Goal: Task Accomplishment & Management: Manage account settings

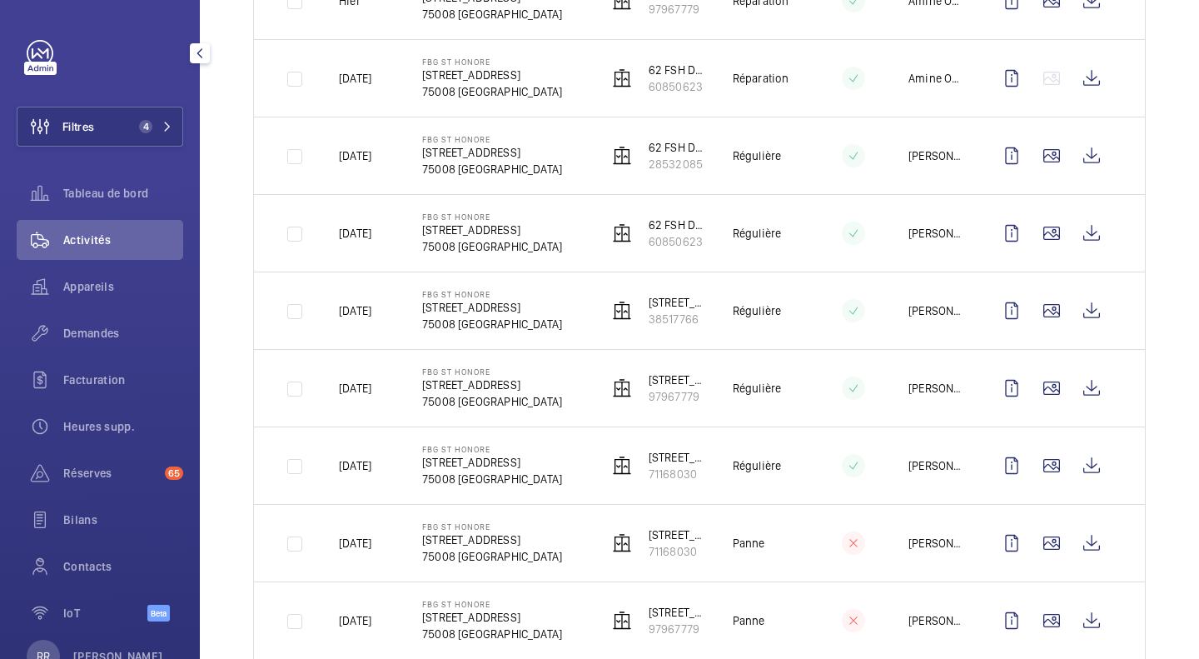
scroll to position [441, 0]
click at [1045, 308] on wm-front-icon-button at bounding box center [1052, 309] width 40 height 40
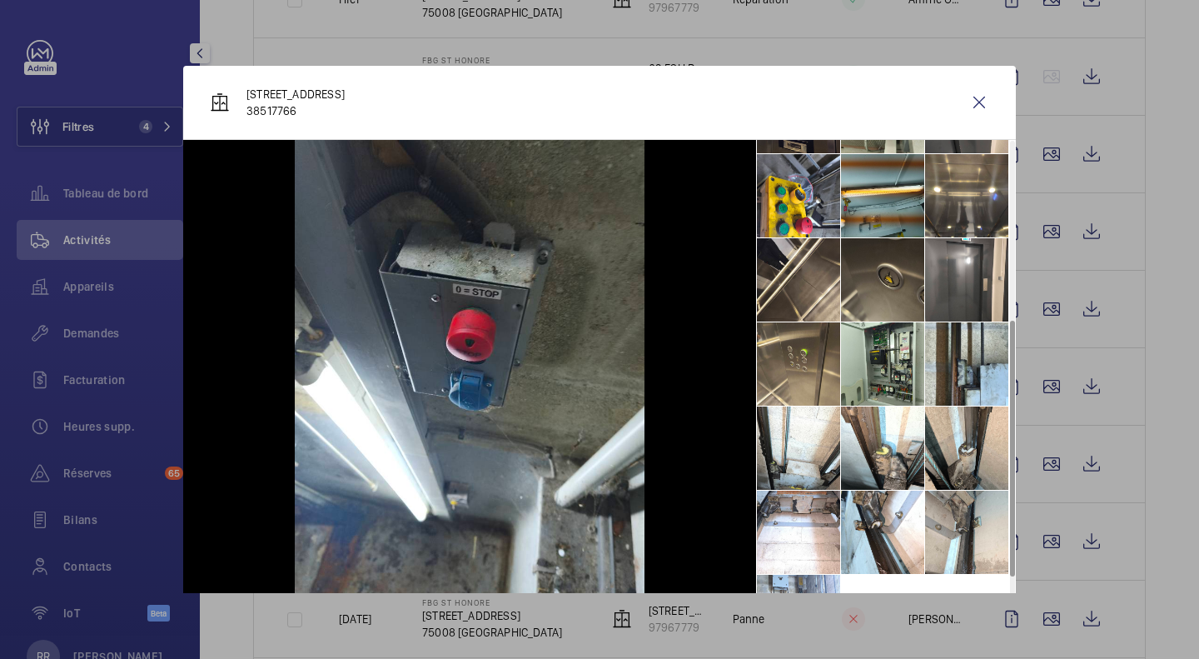
scroll to position [324, 0]
click at [961, 286] on li at bounding box center [966, 278] width 83 height 83
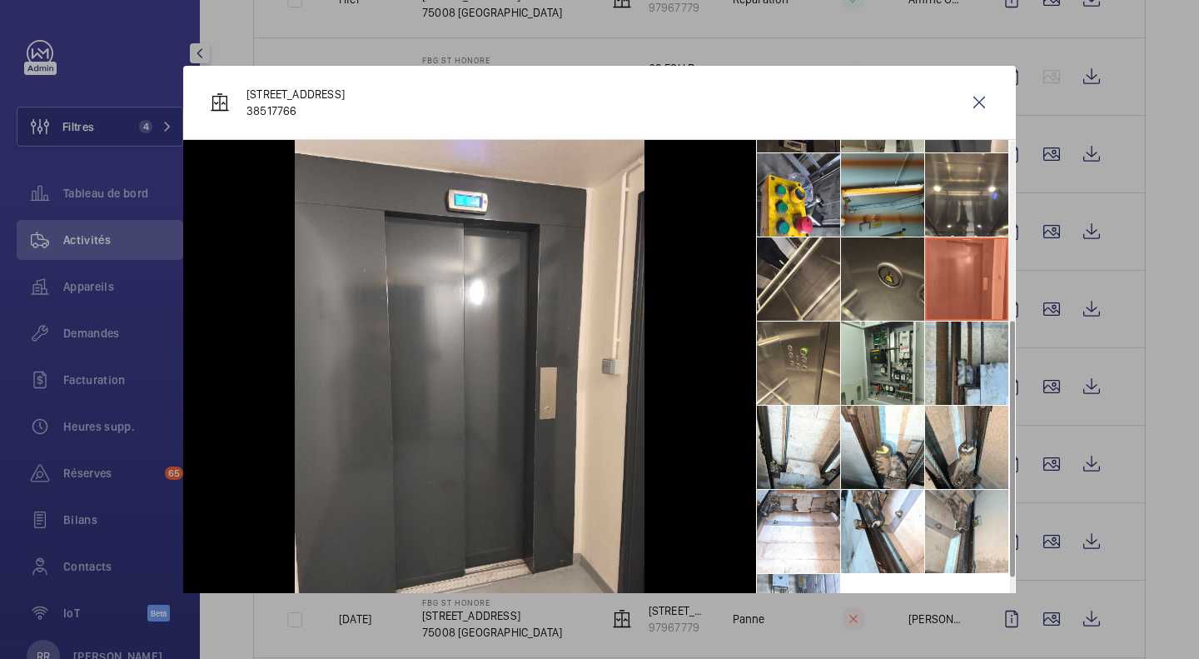
click at [973, 107] on wm-front-icon-button at bounding box center [979, 102] width 40 height 40
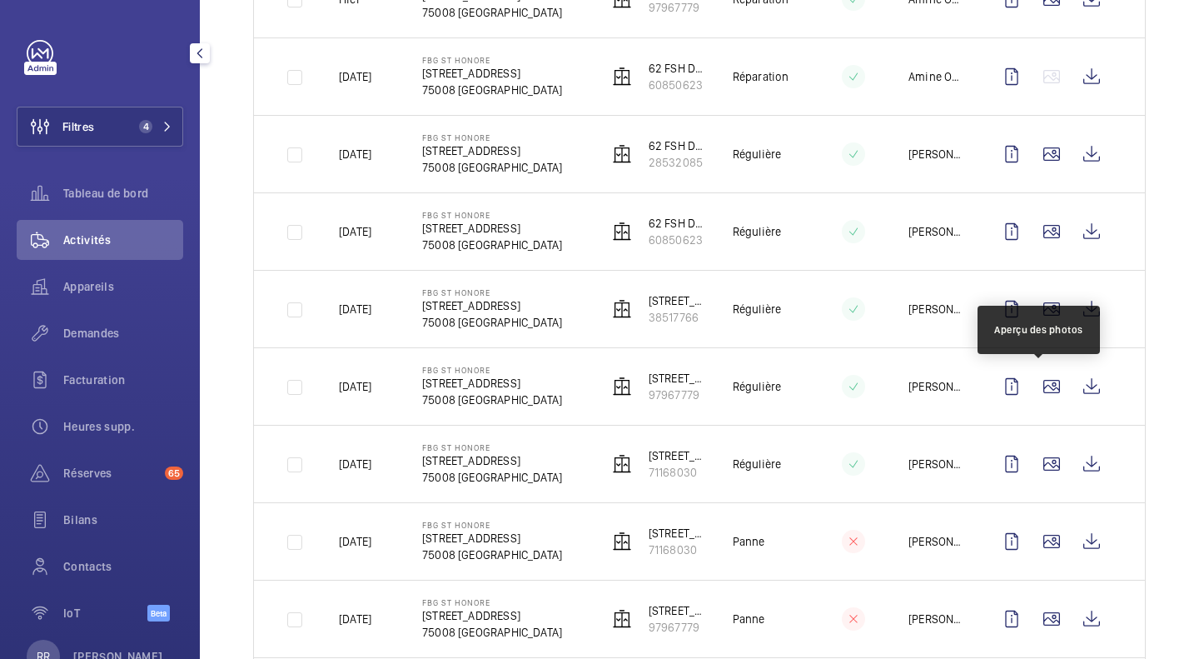
click at [1032, 381] on wm-front-icon-button at bounding box center [1052, 386] width 40 height 40
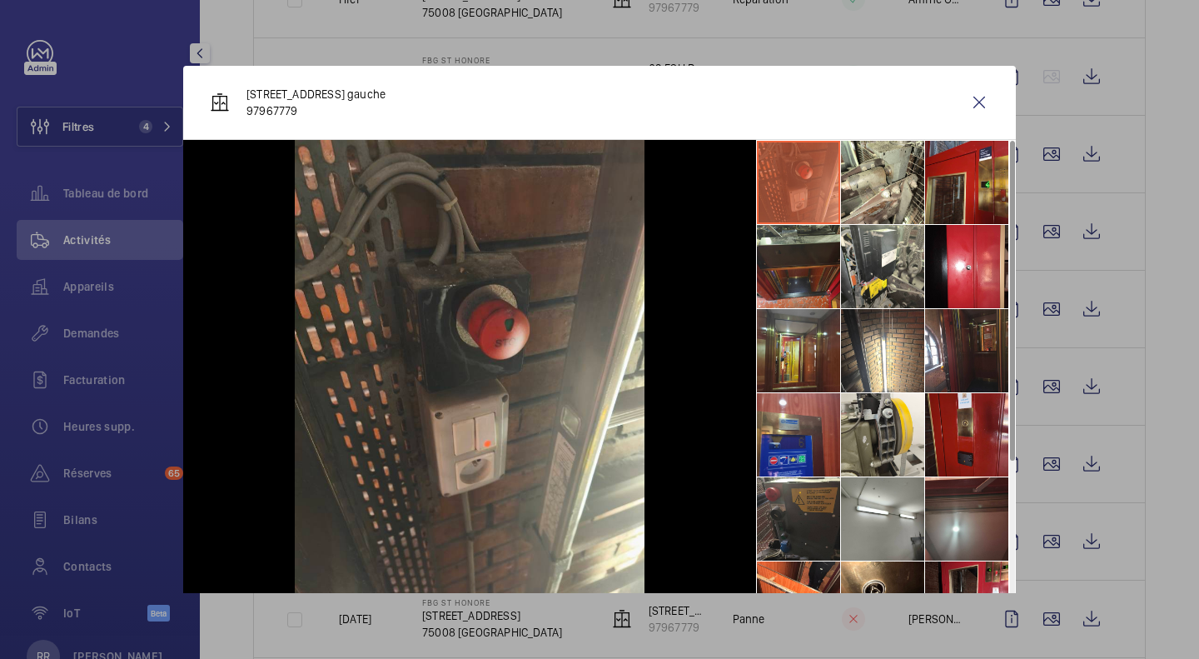
click at [969, 100] on wm-front-icon-button at bounding box center [979, 102] width 40 height 40
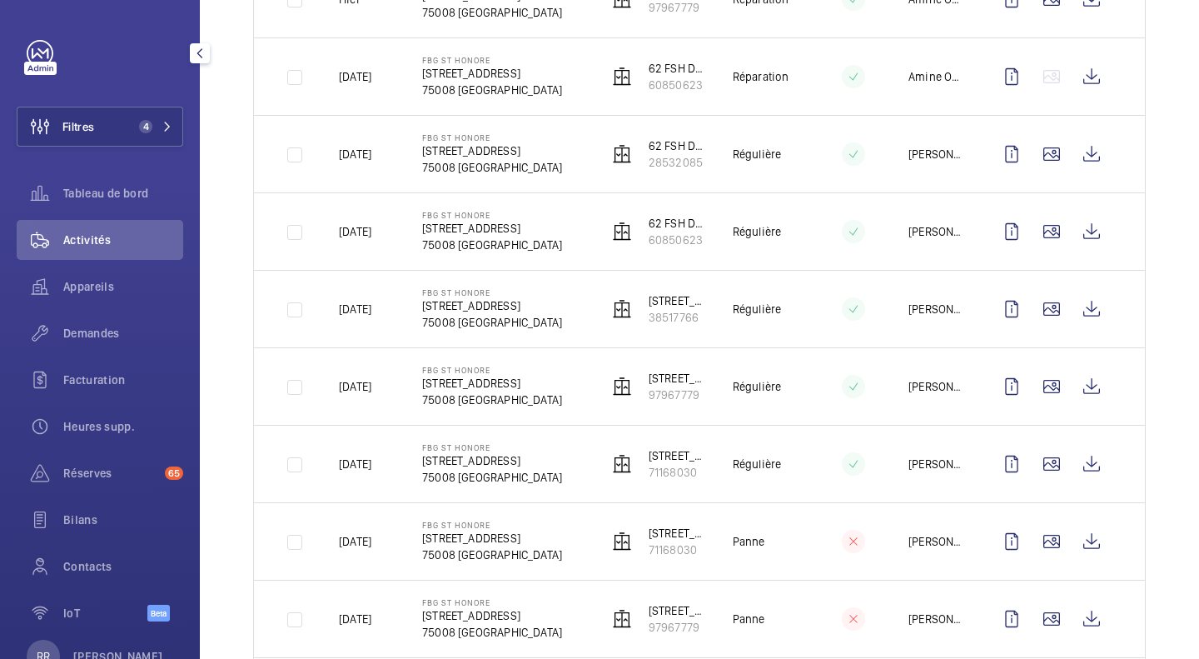
scroll to position [0, 0]
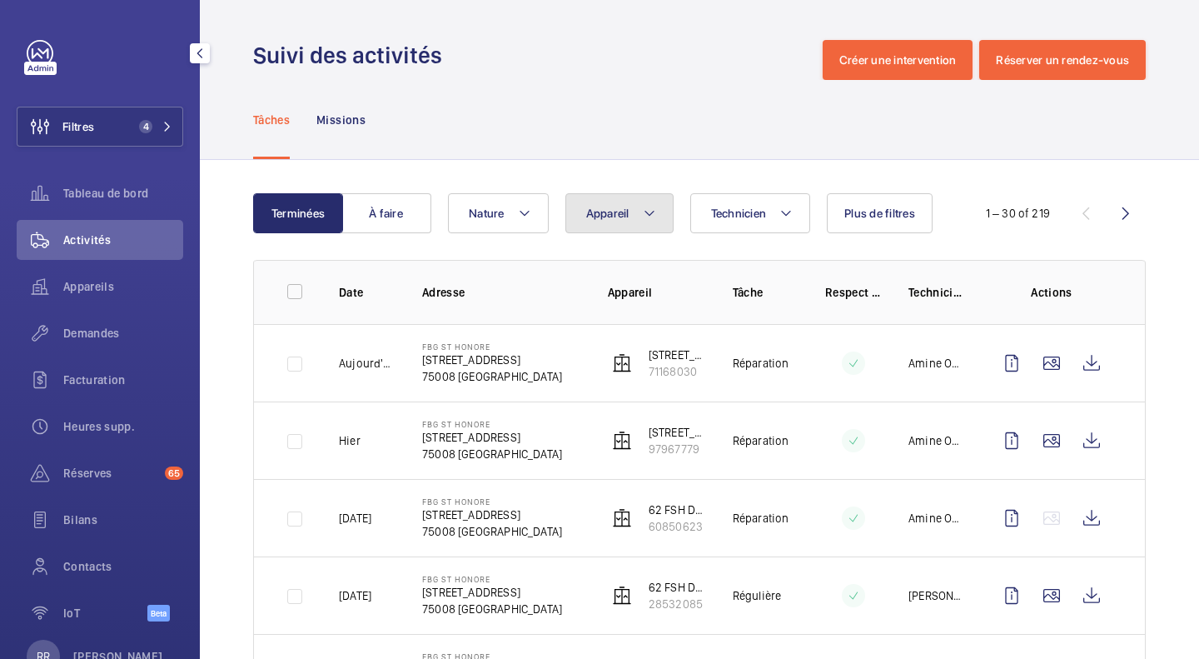
click at [658, 212] on button "Appareil" at bounding box center [619, 213] width 108 height 40
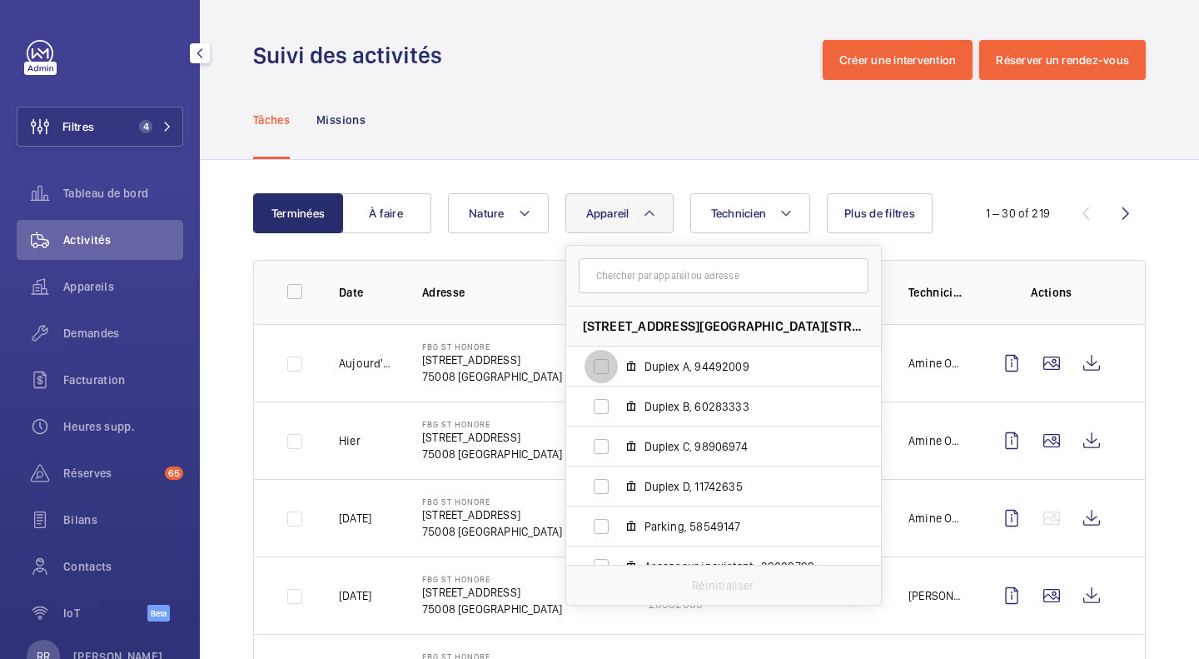
click at [605, 367] on input "Duplex A, 94492009" at bounding box center [601, 366] width 33 height 33
checkbox input "true"
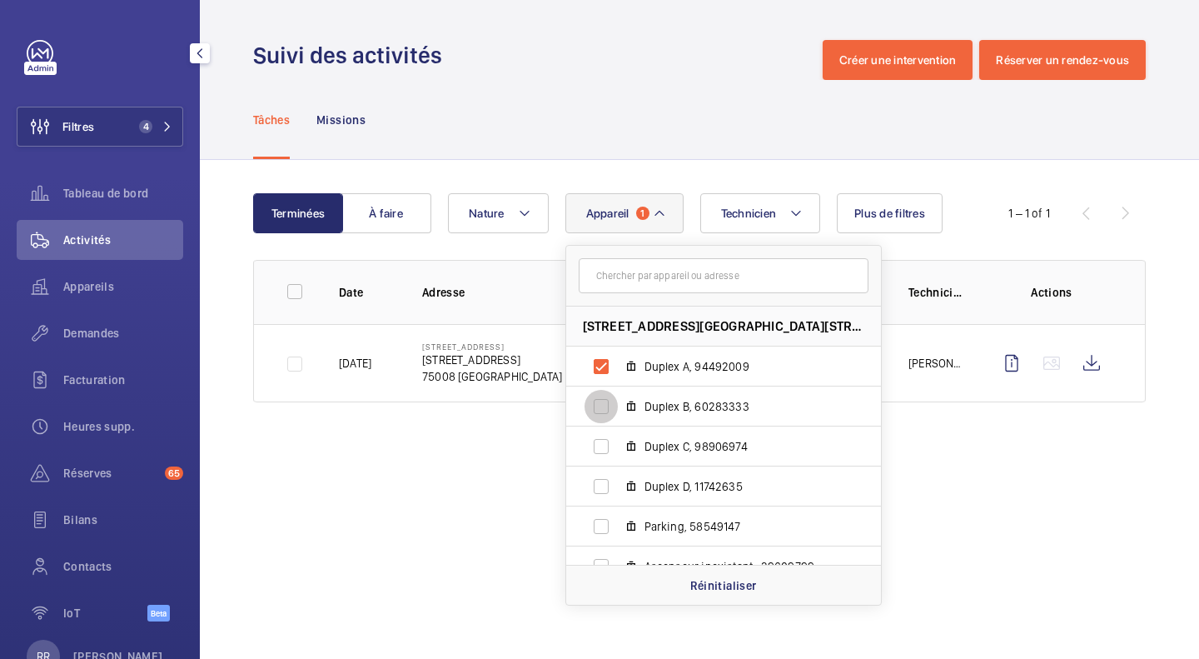
click at [601, 405] on input "Duplex B, 60283333" at bounding box center [601, 406] width 33 height 33
click at [599, 406] on input "Duplex B, 60283333" at bounding box center [601, 406] width 33 height 33
checkbox input "false"
click at [599, 365] on input "Duplex A, 94492009" at bounding box center [601, 366] width 33 height 33
checkbox input "false"
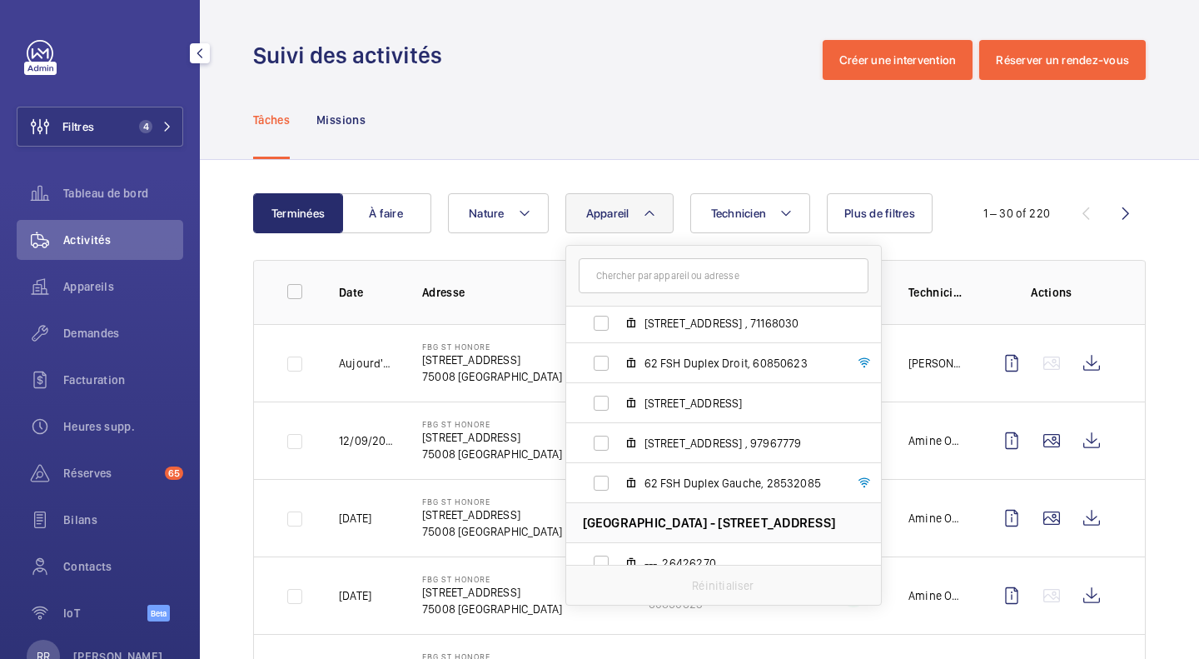
scroll to position [602, 0]
click at [599, 365] on input "62 FSH Duplex Droit, 60850623" at bounding box center [601, 363] width 33 height 33
checkbox input "true"
click at [601, 482] on input "62 FSH Duplex Gauche, 28532085" at bounding box center [601, 483] width 33 height 33
checkbox input "true"
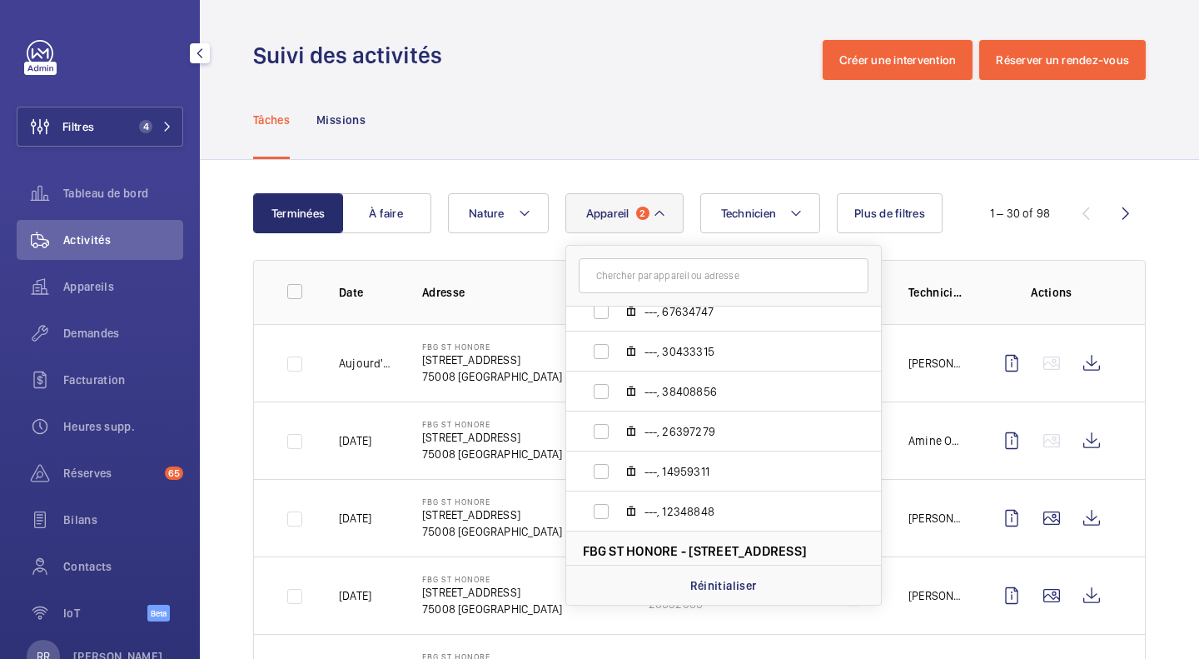
scroll to position [334, 0]
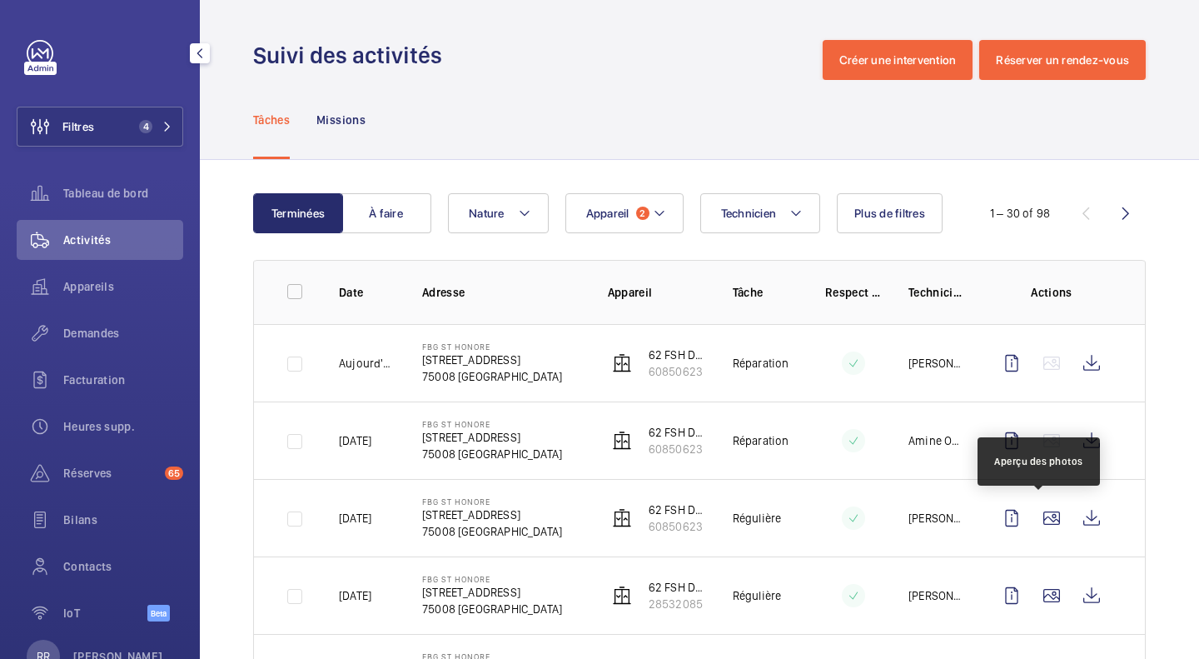
click at [1041, 525] on wm-front-icon-button at bounding box center [1052, 518] width 40 height 40
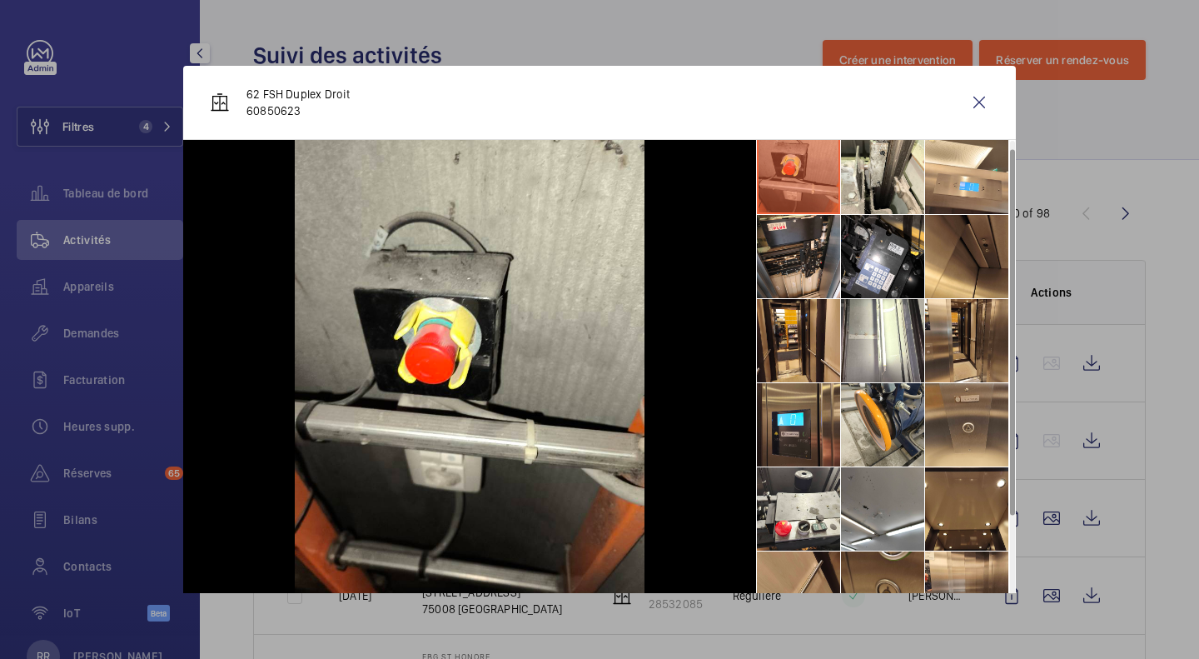
scroll to position [11, 0]
click at [964, 113] on wm-front-icon-button at bounding box center [979, 102] width 40 height 40
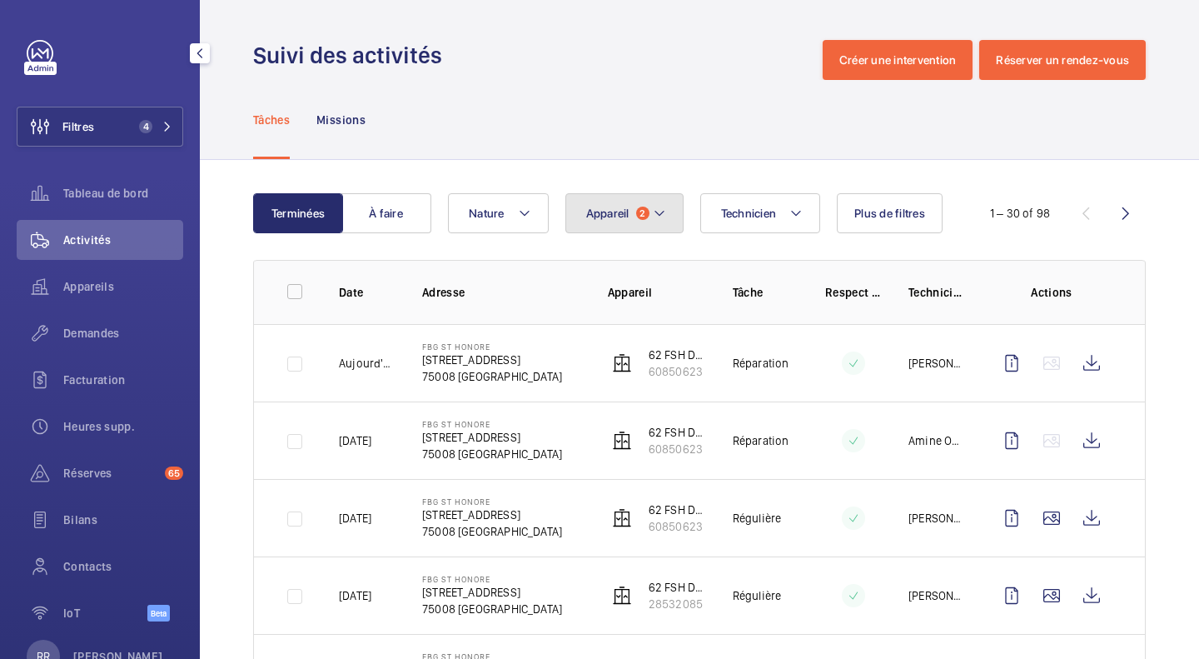
click at [674, 215] on button "Appareil 2" at bounding box center [624, 213] width 118 height 40
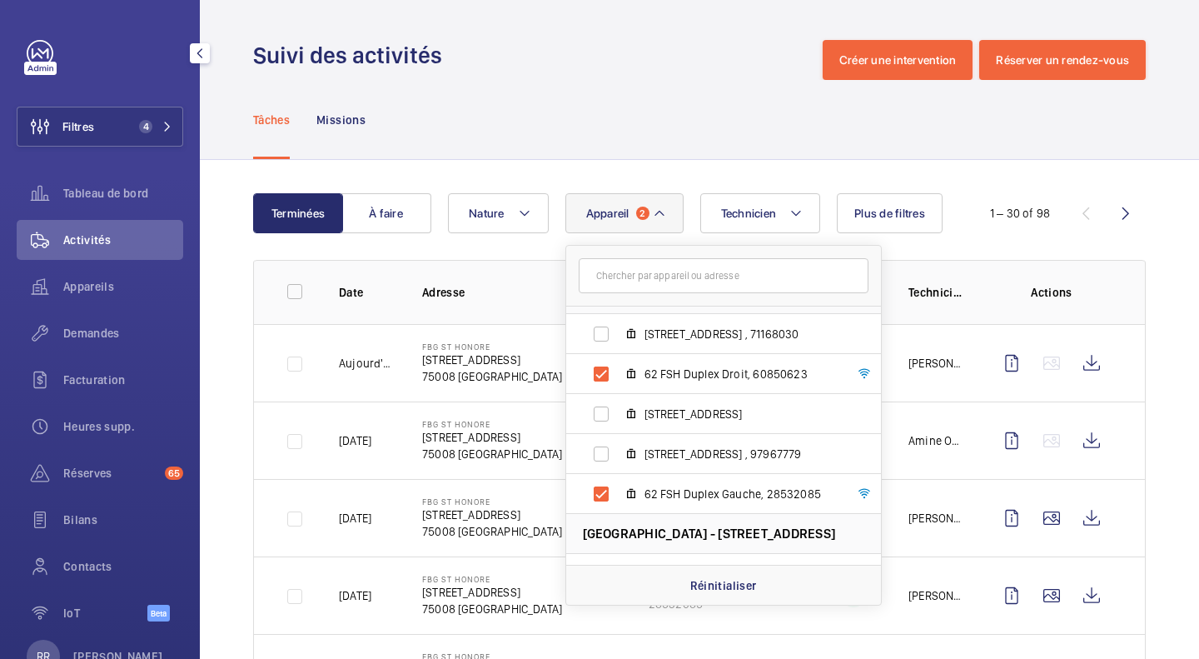
scroll to position [593, 0]
click at [599, 379] on input "62 FSH Duplex Droit, 60850623" at bounding box center [601, 372] width 33 height 33
checkbox input "false"
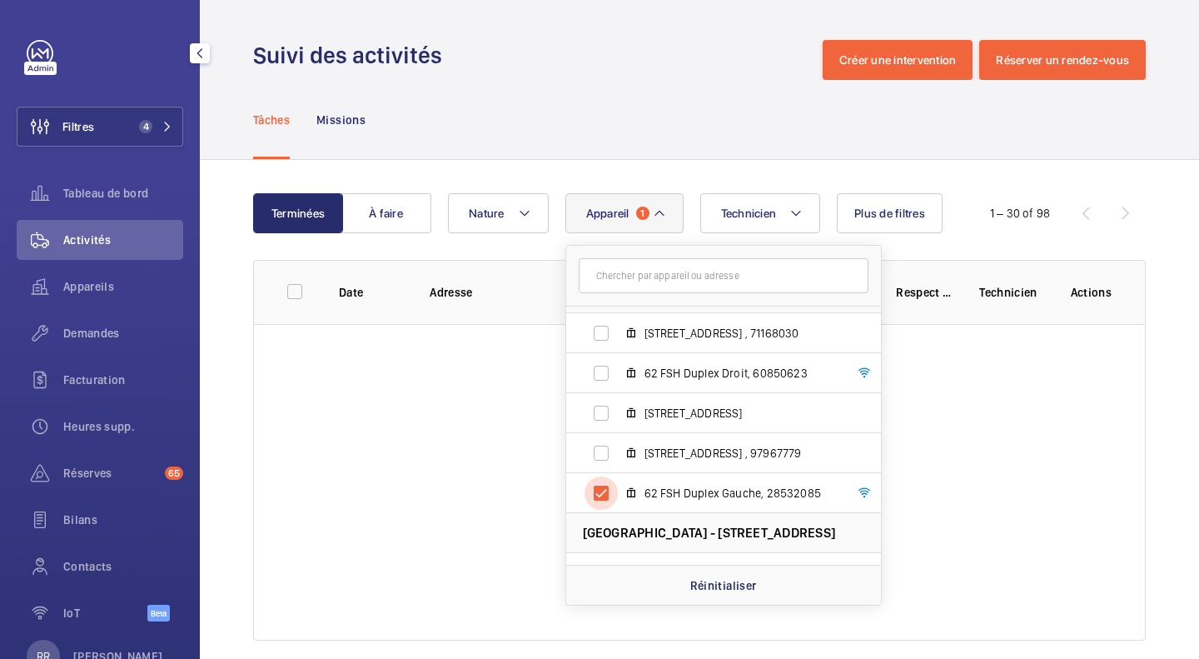
click at [595, 498] on input "62 FSH Duplex Gauche, 28532085" at bounding box center [601, 492] width 33 height 33
checkbox input "false"
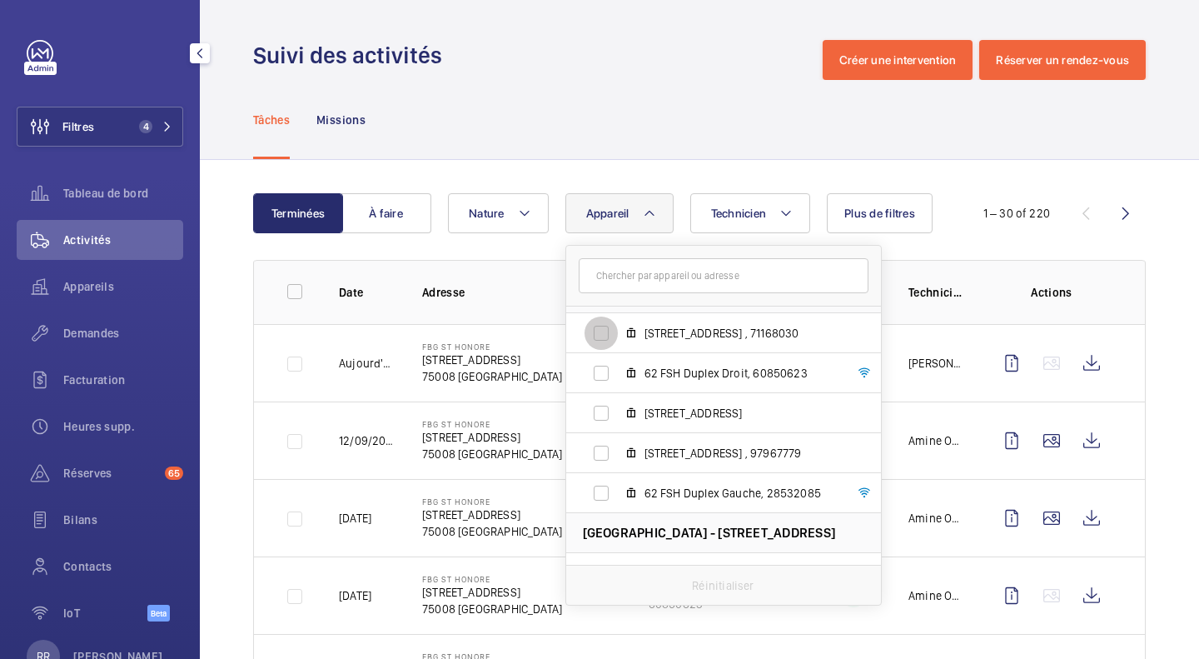
click at [595, 332] on input "[STREET_ADDRESS] , 71168030" at bounding box center [601, 332] width 33 height 33
checkbox input "true"
click at [609, 455] on input "[STREET_ADDRESS] , 97967779" at bounding box center [601, 452] width 33 height 33
checkbox input "true"
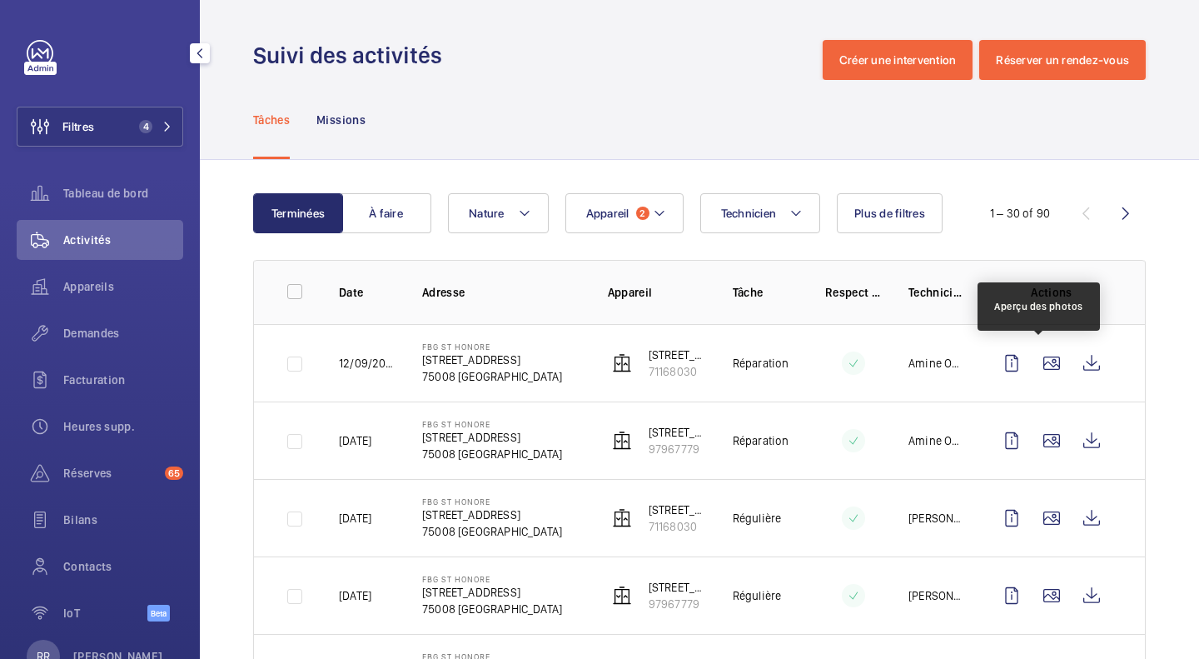
click at [1033, 368] on wm-front-icon-button at bounding box center [1052, 363] width 40 height 40
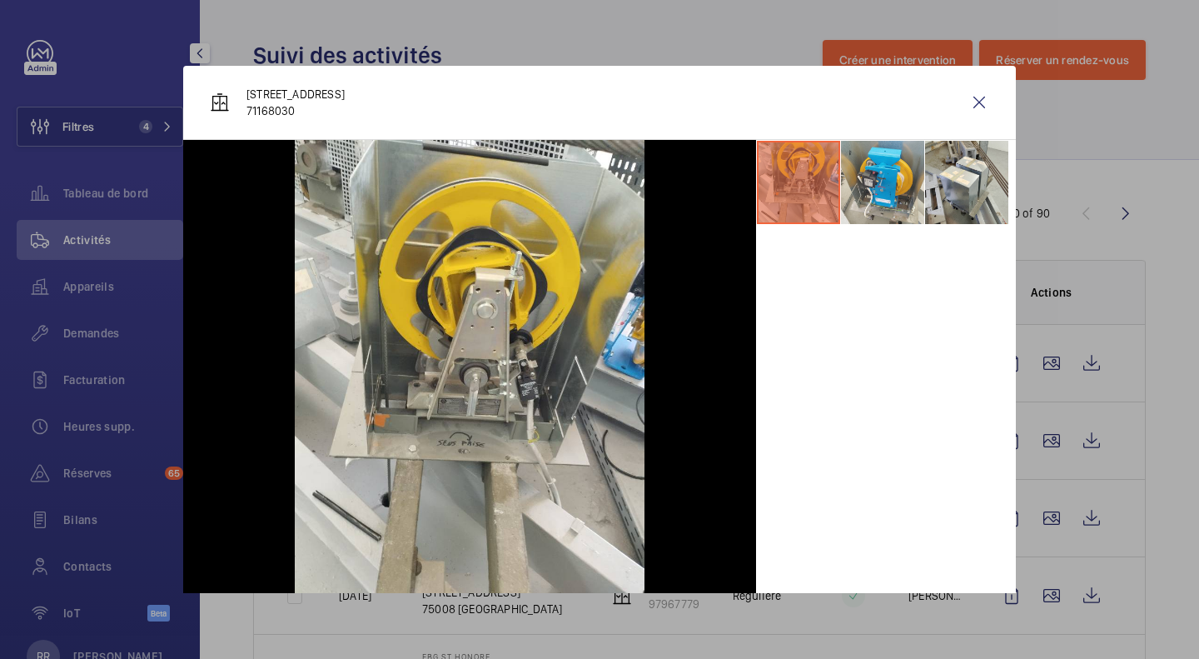
click at [1042, 443] on div at bounding box center [599, 329] width 1199 height 659
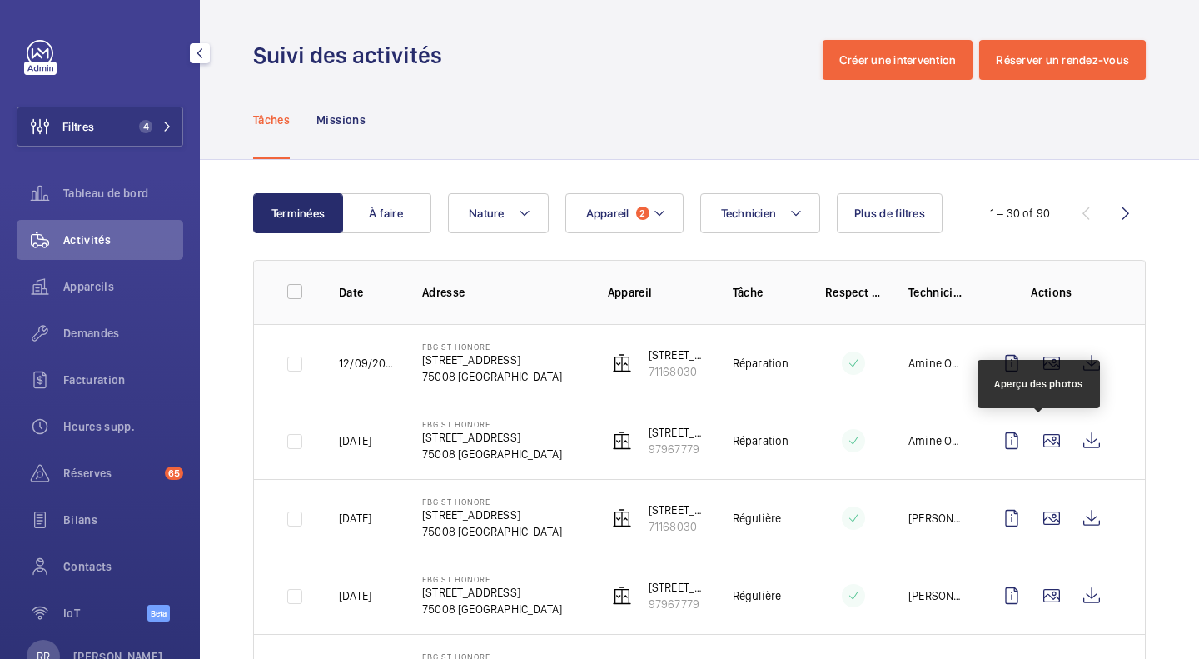
click at [1042, 443] on wm-front-icon-button at bounding box center [1052, 440] width 40 height 40
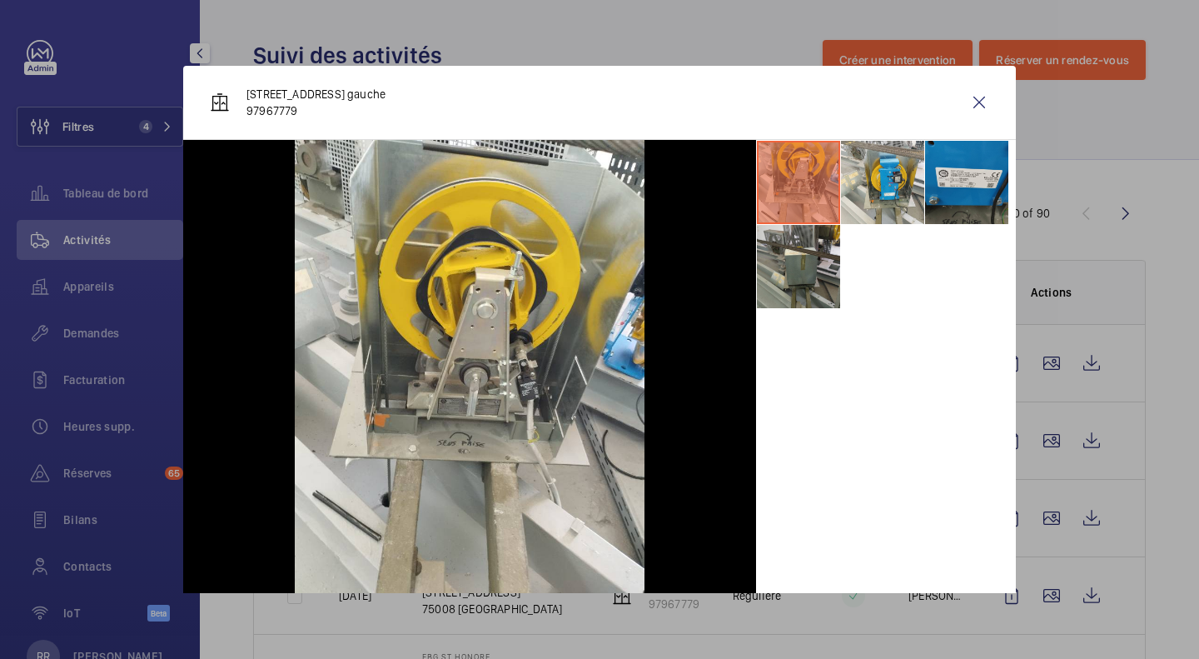
click at [1172, 488] on div at bounding box center [599, 329] width 1199 height 659
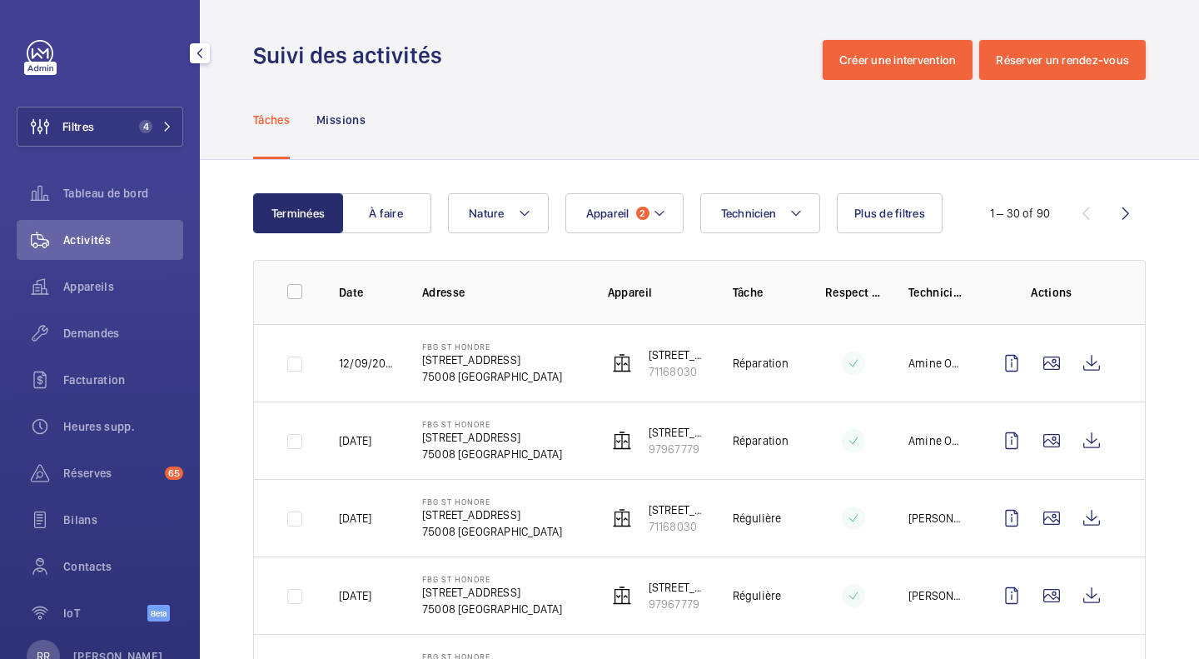
scroll to position [127, 0]
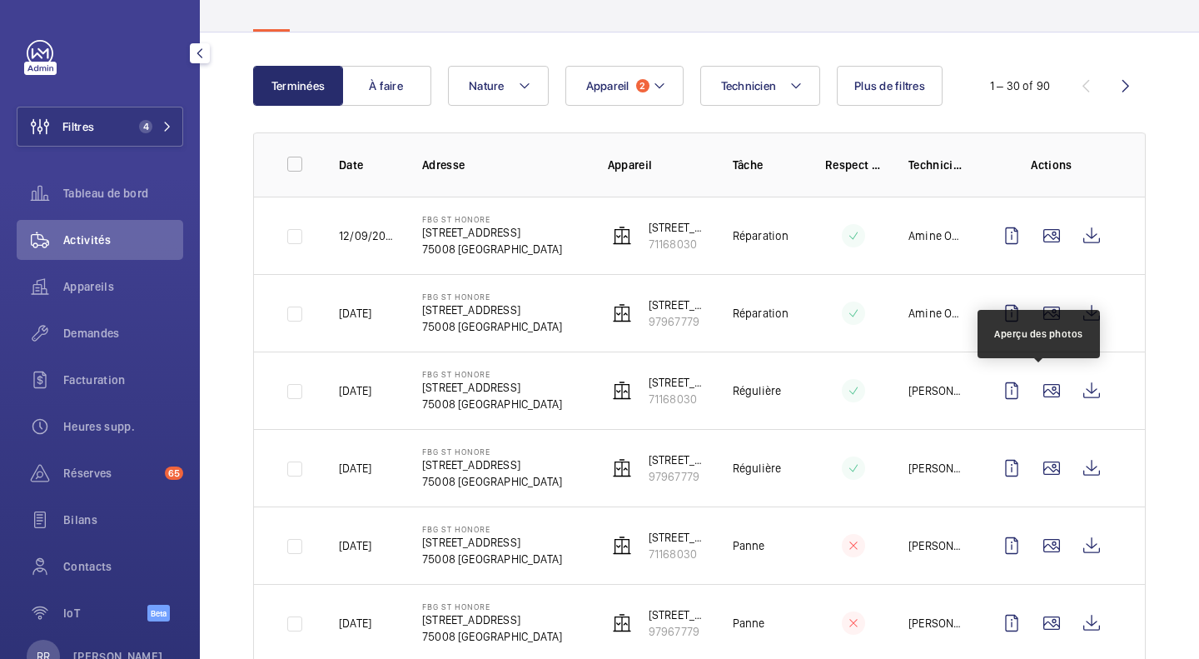
click at [1043, 392] on wm-front-icon-button at bounding box center [1052, 391] width 40 height 40
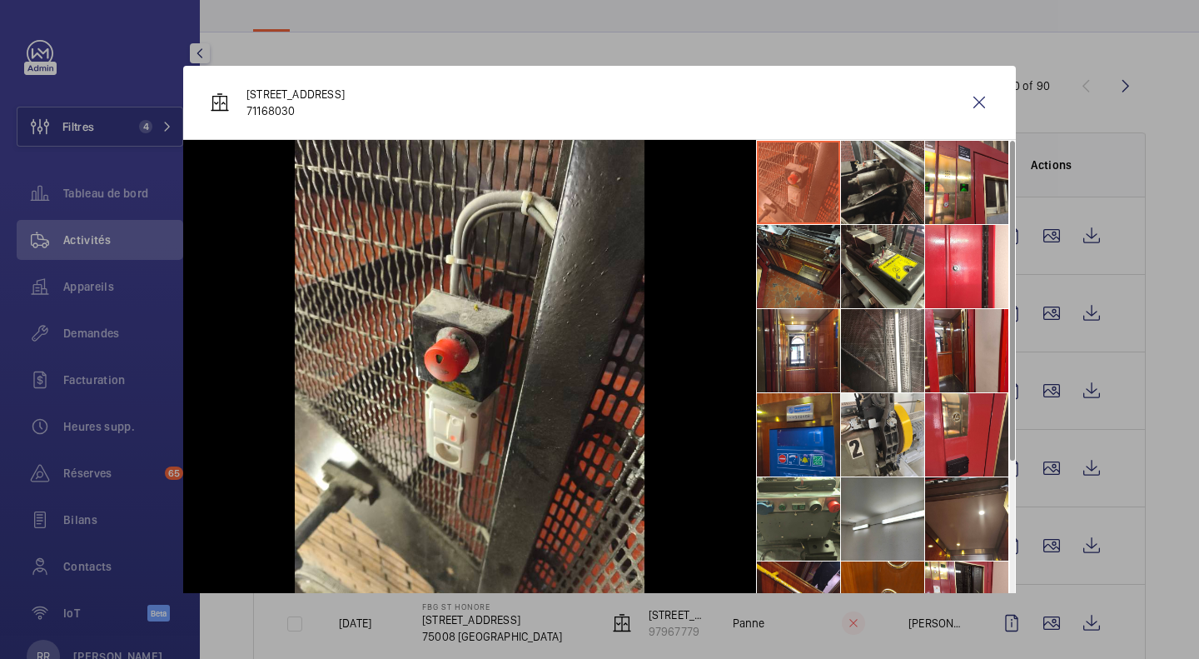
click at [1042, 473] on div at bounding box center [599, 329] width 1199 height 659
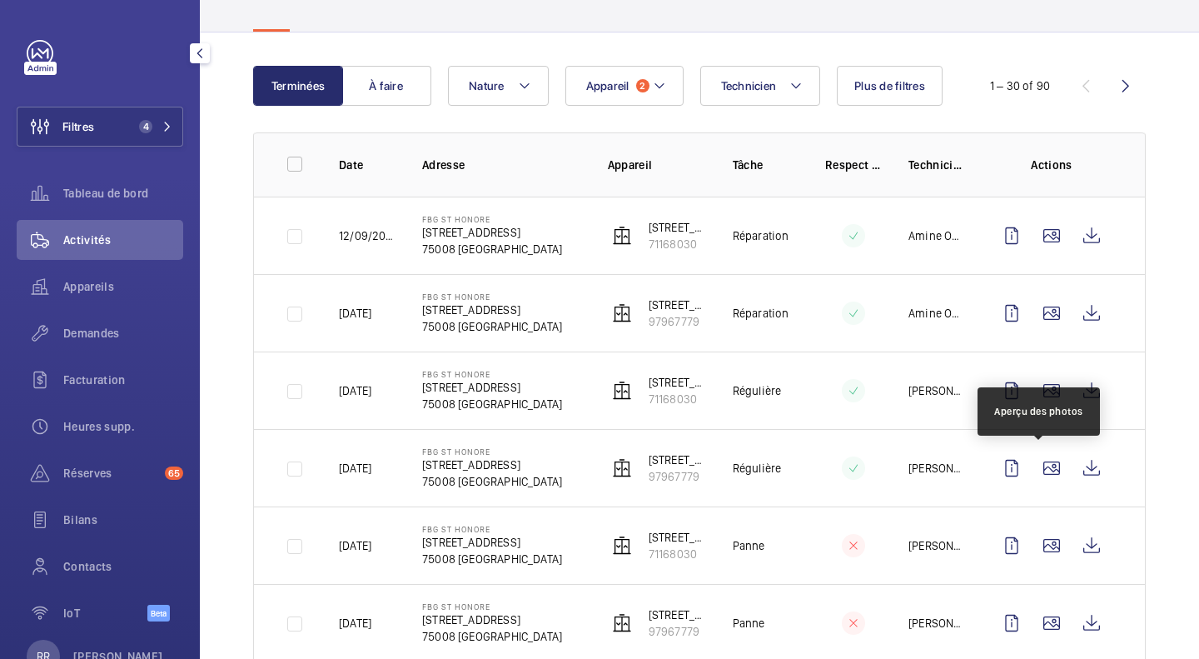
click at [1042, 473] on wm-front-icon-button at bounding box center [1052, 468] width 40 height 40
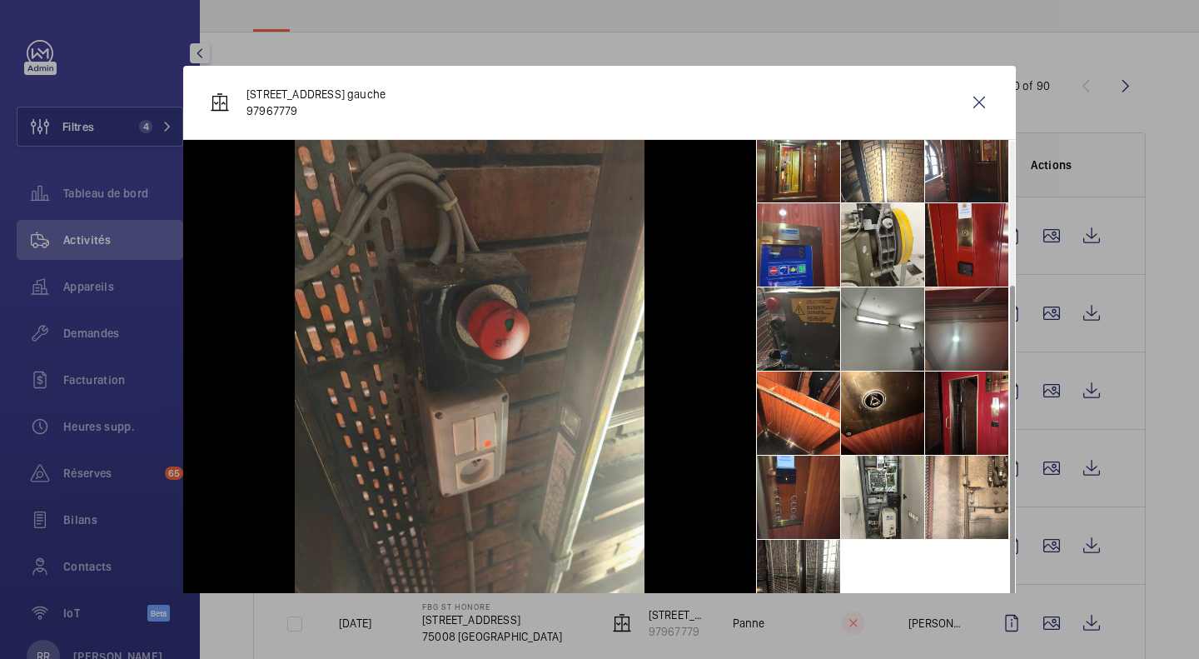
scroll to position [207, 0]
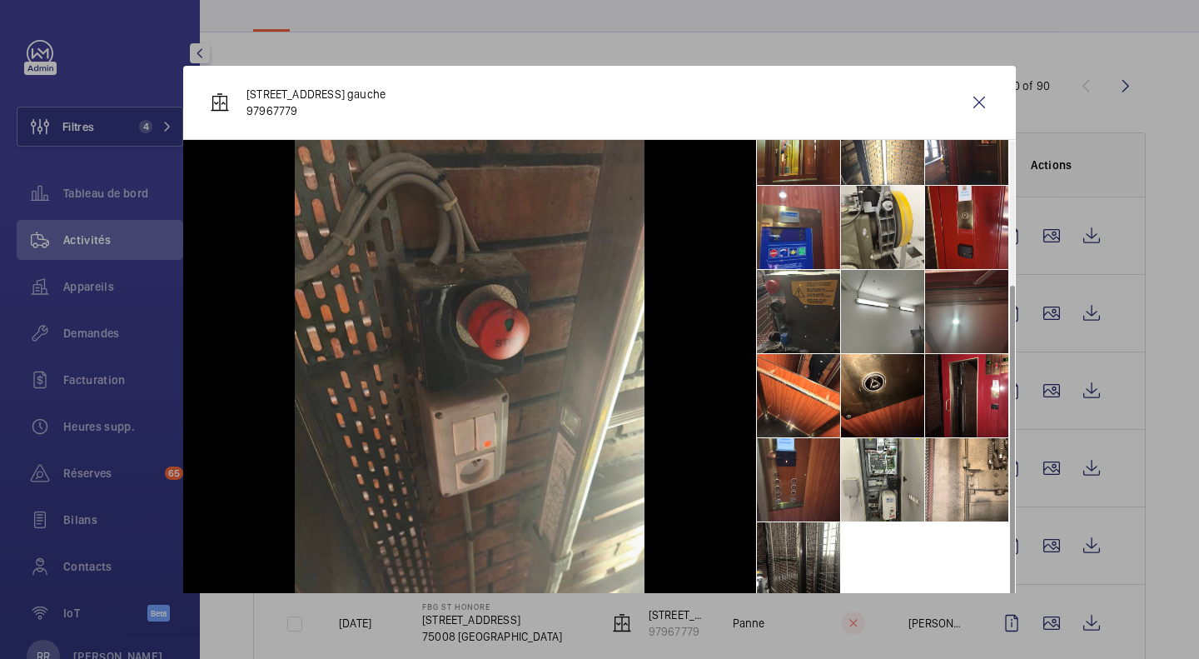
click at [964, 107] on wm-front-icon-button at bounding box center [979, 102] width 40 height 40
